Goal: Check status: Check status

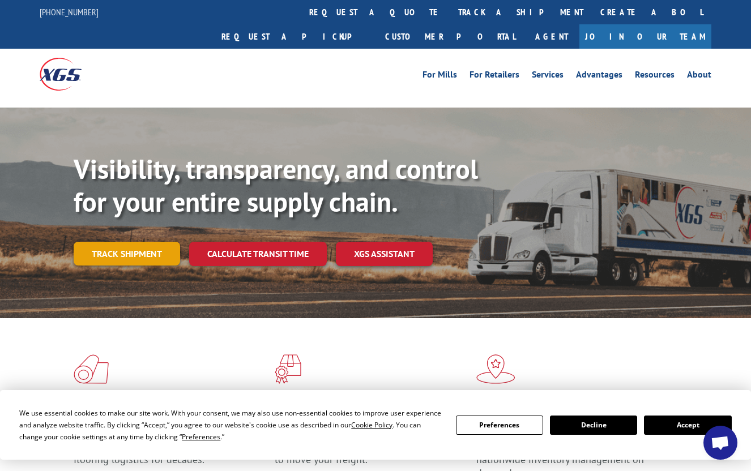
click at [105, 242] on link "Track shipment" at bounding box center [127, 254] width 106 height 24
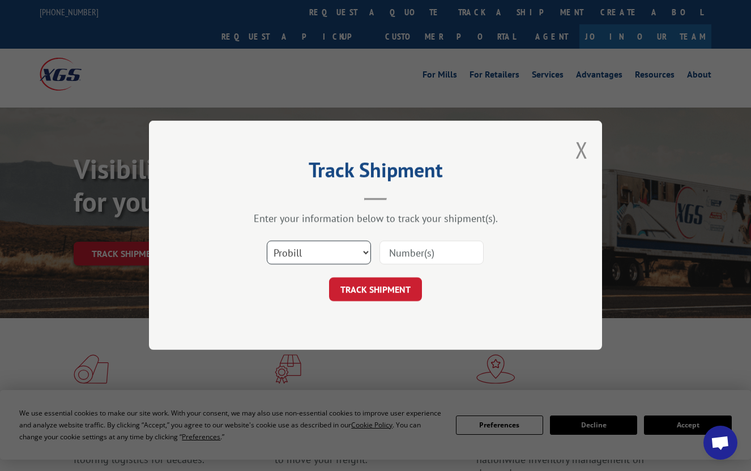
click at [294, 255] on select "Select category... Probill BOL PO" at bounding box center [319, 253] width 104 height 24
select select "po"
click at [267, 241] on select "Select category... Probill BOL PO" at bounding box center [319, 253] width 104 height 24
click at [422, 249] on input at bounding box center [431, 253] width 104 height 24
paste input "71530260"
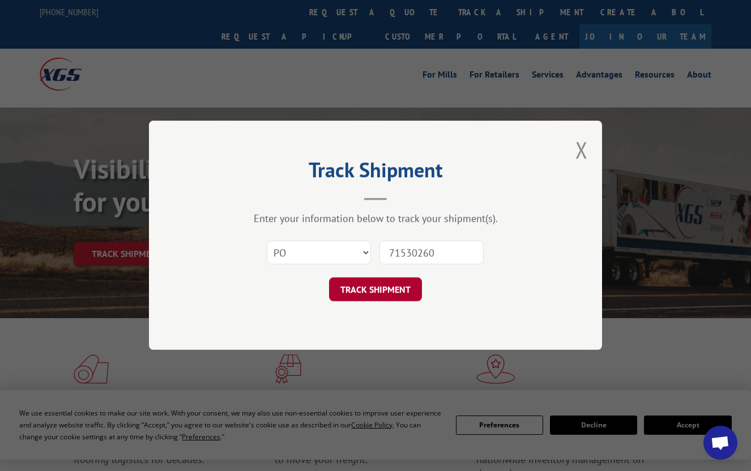
type input "71530260"
click at [409, 291] on button "TRACK SHIPMENT" at bounding box center [375, 290] width 93 height 24
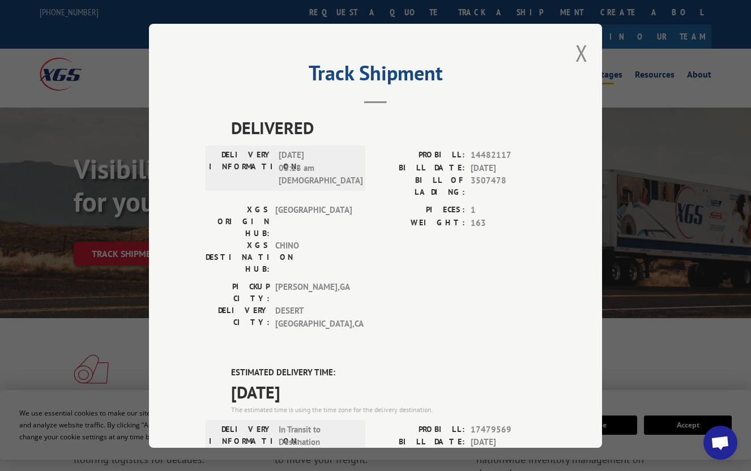
click at [575, 53] on button "Close modal" at bounding box center [581, 53] width 12 height 30
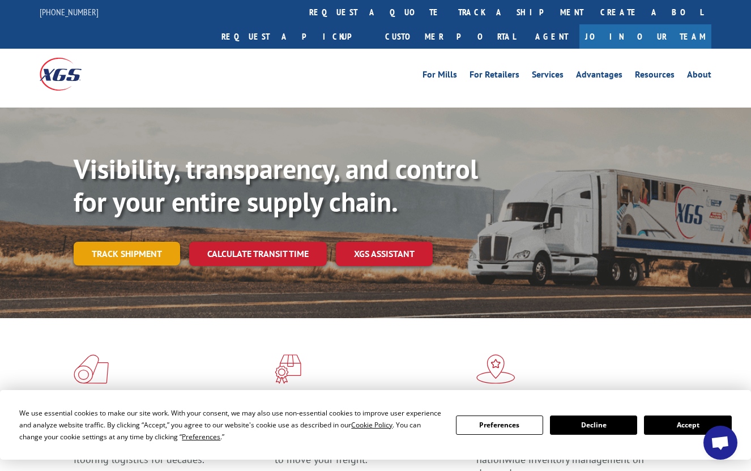
click at [110, 242] on link "Track shipment" at bounding box center [127, 254] width 106 height 24
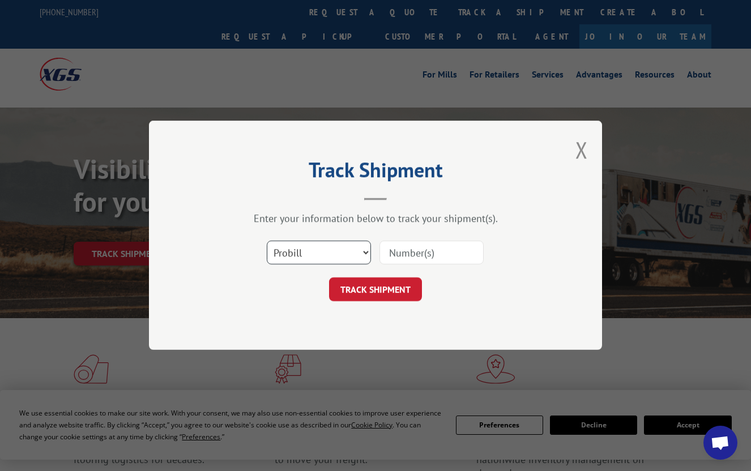
drag, startPoint x: 309, startPoint y: 253, endPoint x: 308, endPoint y: 263, distance: 9.7
click at [309, 253] on select "Select category... Probill BOL PO" at bounding box center [319, 253] width 104 height 24
select select "po"
click at [267, 241] on select "Select category... Probill BOL PO" at bounding box center [319, 253] width 104 height 24
click at [421, 255] on input at bounding box center [431, 253] width 104 height 24
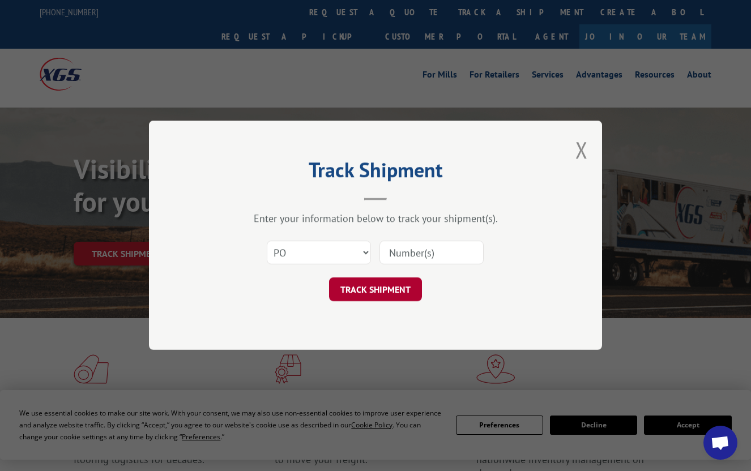
paste input "52544427"
type input "52544427"
click at [403, 285] on button "TRACK SHIPMENT" at bounding box center [375, 290] width 93 height 24
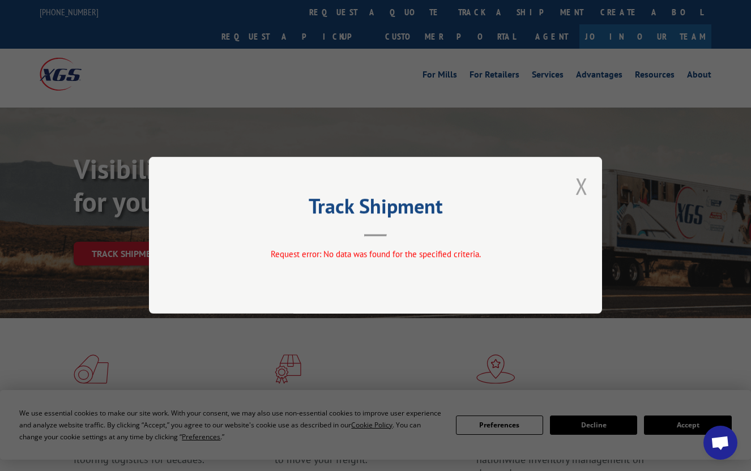
click at [580, 187] on button "Close modal" at bounding box center [581, 186] width 12 height 30
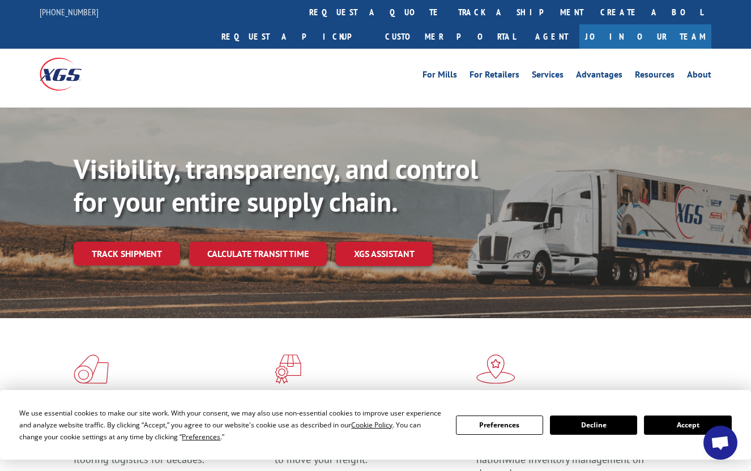
click at [140, 242] on link "Track shipment" at bounding box center [127, 254] width 106 height 24
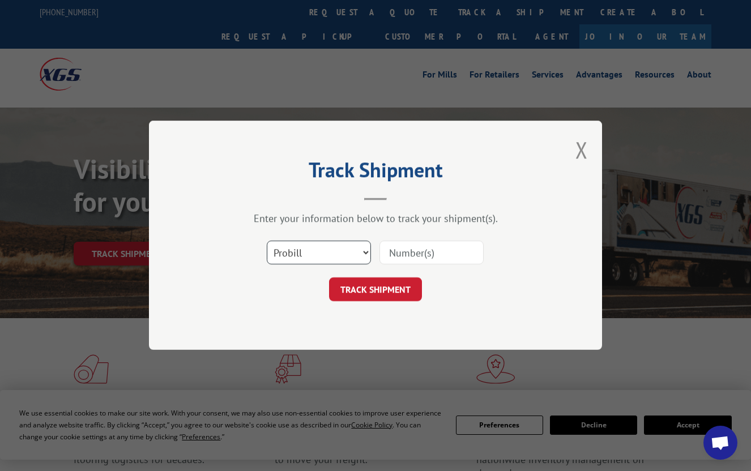
click at [318, 247] on select "Select category... Probill BOL PO" at bounding box center [319, 253] width 104 height 24
select select "po"
click at [267, 241] on select "Select category... Probill BOL PO" at bounding box center [319, 253] width 104 height 24
click at [446, 252] on input at bounding box center [431, 253] width 104 height 24
paste input "51538487"
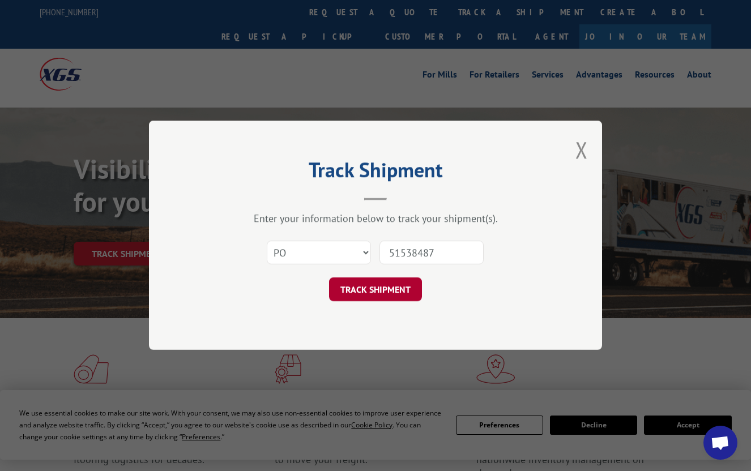
type input "51538487"
drag, startPoint x: 395, startPoint y: 295, endPoint x: 403, endPoint y: 298, distance: 8.4
click at [395, 294] on button "TRACK SHIPMENT" at bounding box center [375, 290] width 93 height 24
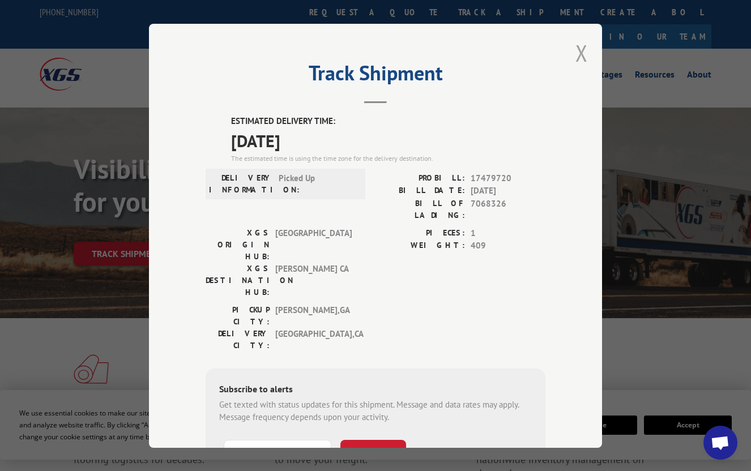
click at [580, 52] on button "Close modal" at bounding box center [581, 53] width 12 height 30
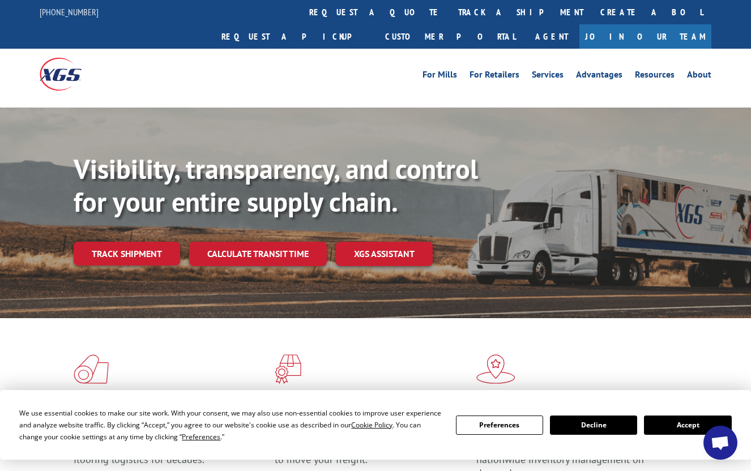
drag, startPoint x: 150, startPoint y: 228, endPoint x: 191, endPoint y: 236, distance: 42.1
click at [151, 242] on link "Track shipment" at bounding box center [127, 254] width 106 height 24
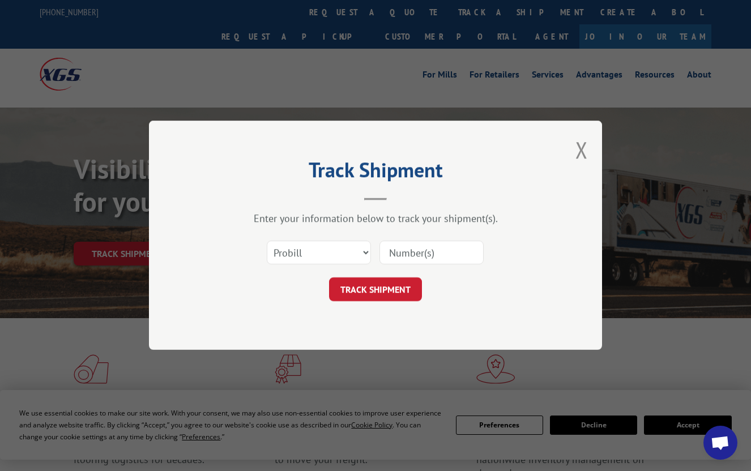
click at [414, 247] on input at bounding box center [431, 253] width 104 height 24
paste input "71530280"
type input "71530280"
click at [370, 288] on button "TRACK SHIPMENT" at bounding box center [375, 290] width 93 height 24
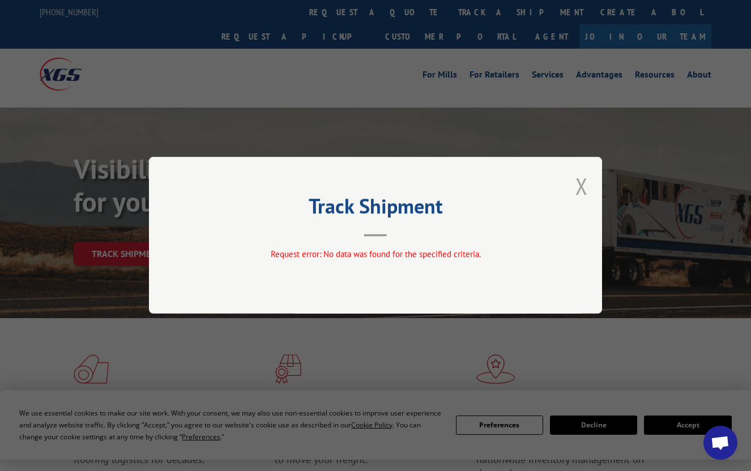
click at [585, 187] on button "Close modal" at bounding box center [581, 186] width 12 height 30
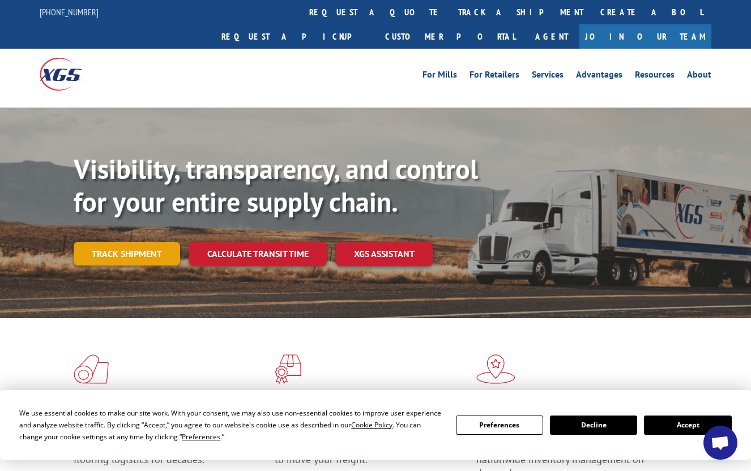
click at [99, 242] on link "Track shipment" at bounding box center [127, 254] width 106 height 24
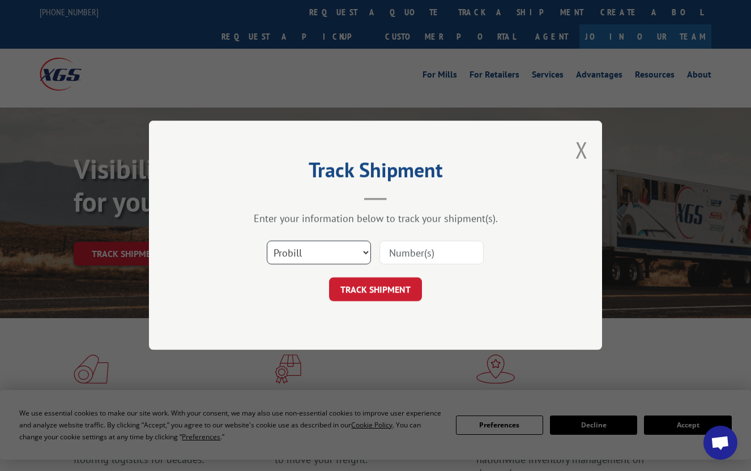
drag, startPoint x: 353, startPoint y: 249, endPoint x: 352, endPoint y: 259, distance: 10.3
click at [353, 249] on select "Select category... Probill BOL PO" at bounding box center [319, 253] width 104 height 24
select select "po"
click at [267, 241] on select "Select category... Probill BOL PO" at bounding box center [319, 253] width 104 height 24
click at [404, 268] on form "Select category... Probill BOL PO TRACK SHIPMENT" at bounding box center [375, 267] width 340 height 67
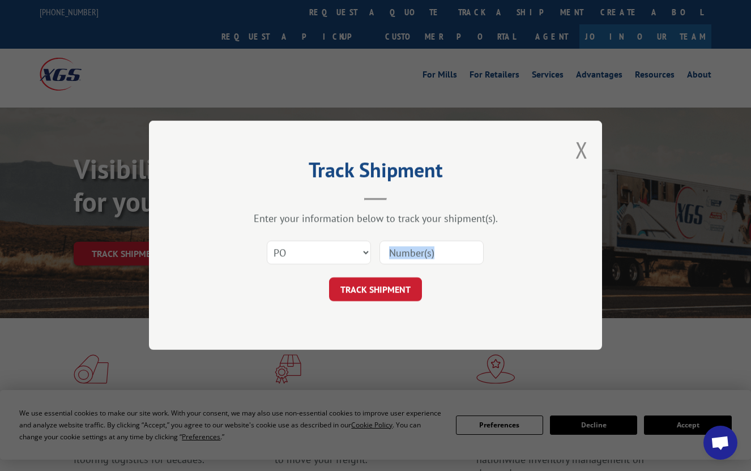
drag, startPoint x: 404, startPoint y: 268, endPoint x: 408, endPoint y: 255, distance: 13.3
click at [408, 255] on input at bounding box center [431, 253] width 104 height 24
paste input "36530653"
type input "36530653"
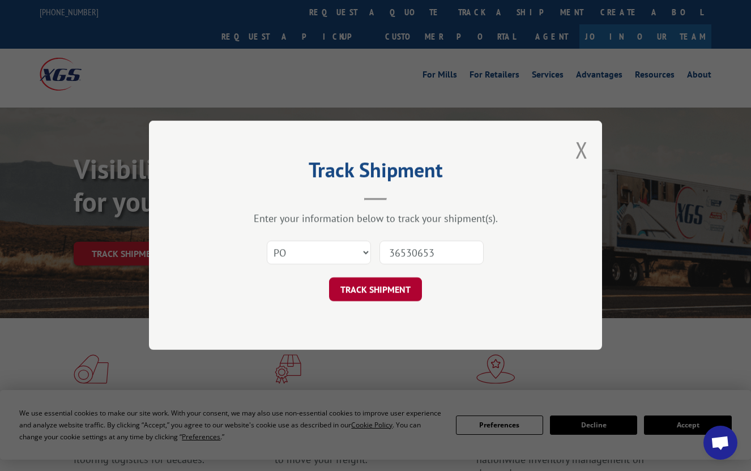
click at [378, 294] on button "TRACK SHIPMENT" at bounding box center [375, 290] width 93 height 24
